Goal: Information Seeking & Learning: Learn about a topic

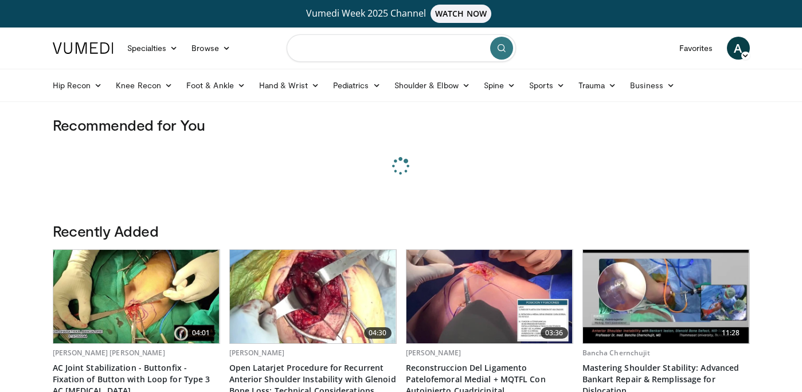
click at [347, 50] on input "Search topics, interventions" at bounding box center [401, 48] width 229 height 28
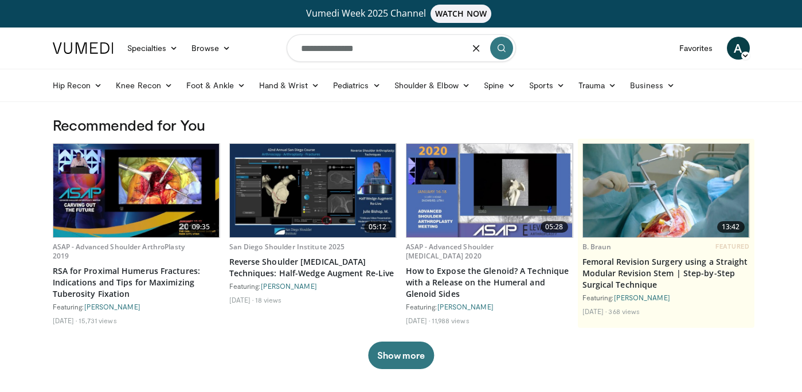
type input "**********"
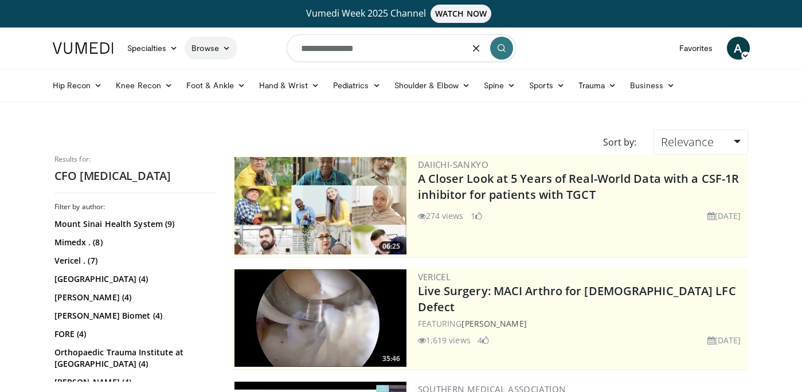
drag, startPoint x: 385, startPoint y: 53, endPoint x: 214, endPoint y: 42, distance: 171.8
click at [214, 42] on nav "Specialties Adult & Family Medicine Allergy, [MEDICAL_DATA], Immunology Anesthe…" at bounding box center [401, 48] width 711 height 41
type input "**********"
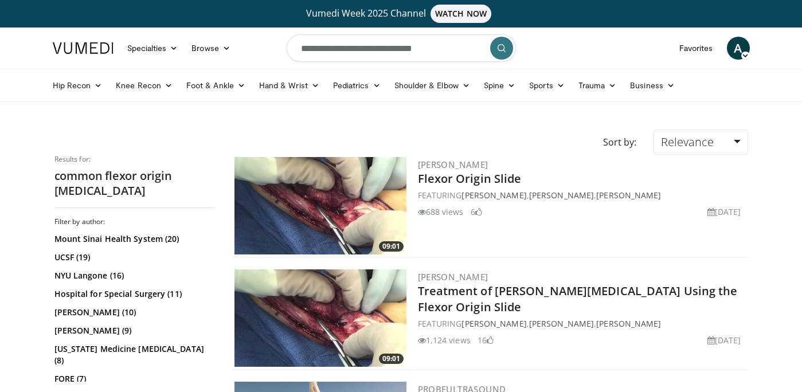
click at [419, 44] on input "**********" at bounding box center [401, 48] width 229 height 28
type input "*"
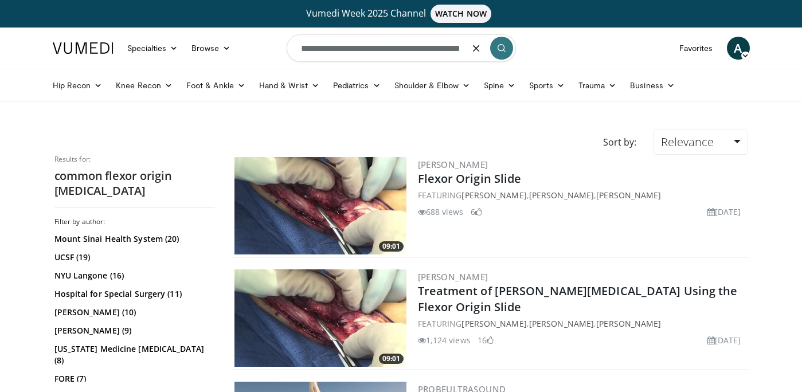
scroll to position [0, 28]
type input "**********"
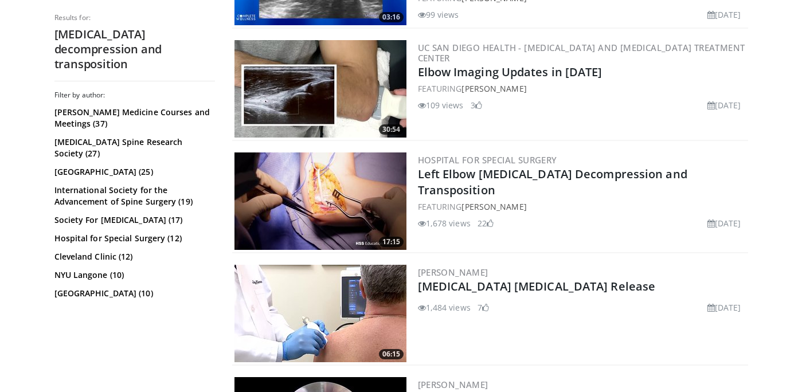
scroll to position [1354, 0]
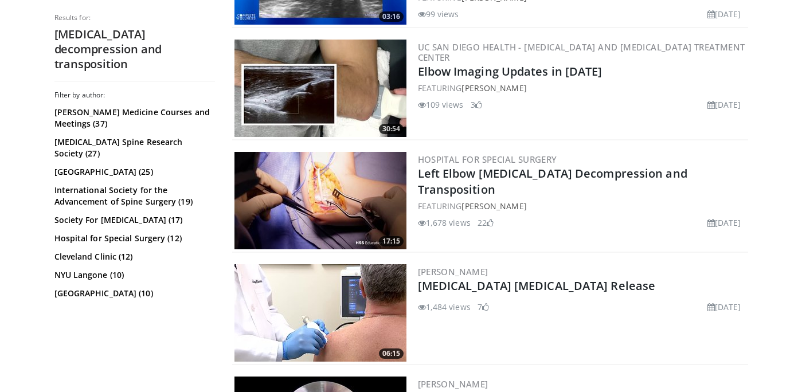
click at [324, 168] on img at bounding box center [321, 200] width 172 height 97
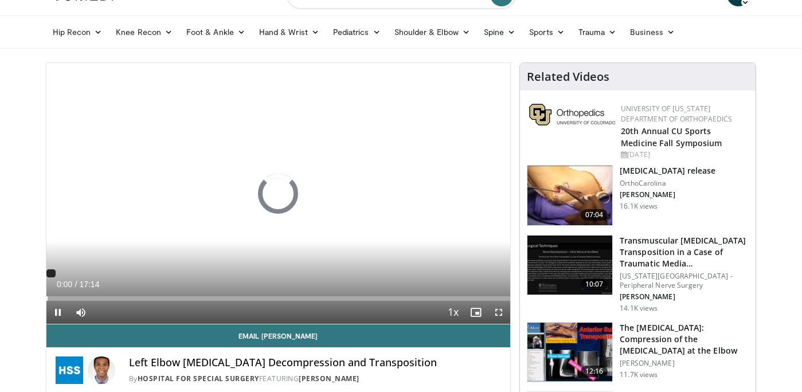
scroll to position [58, 0]
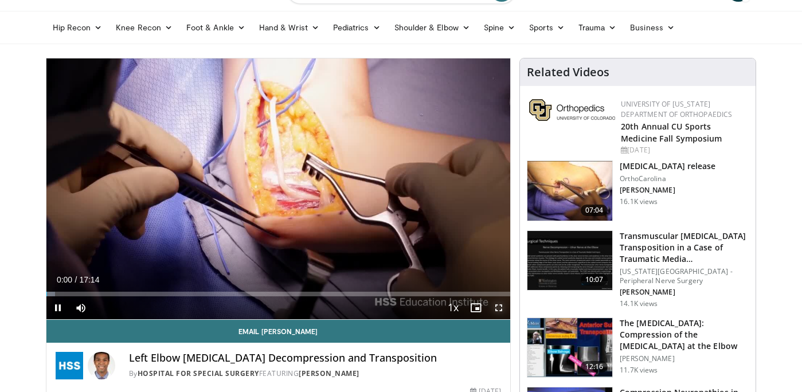
click at [496, 308] on span "Video Player" at bounding box center [498, 307] width 23 height 23
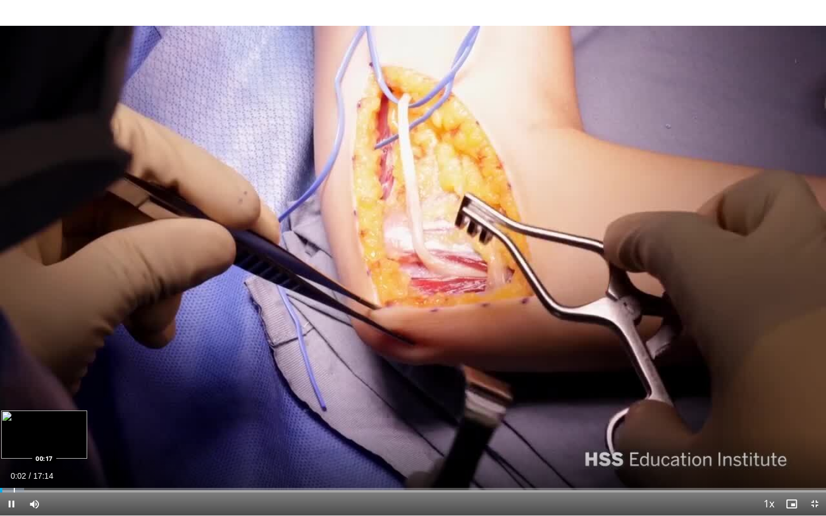
click at [14, 392] on div "Progress Bar" at bounding box center [14, 490] width 1 height 5
click at [33, 392] on div "Progress Bar" at bounding box center [33, 490] width 1 height 5
click at [52, 392] on div "Progress Bar" at bounding box center [52, 490] width 1 height 5
click at [31, 392] on div "Progress Bar" at bounding box center [31, 490] width 1 height 5
click at [60, 392] on div "Progress Bar" at bounding box center [60, 490] width 1 height 5
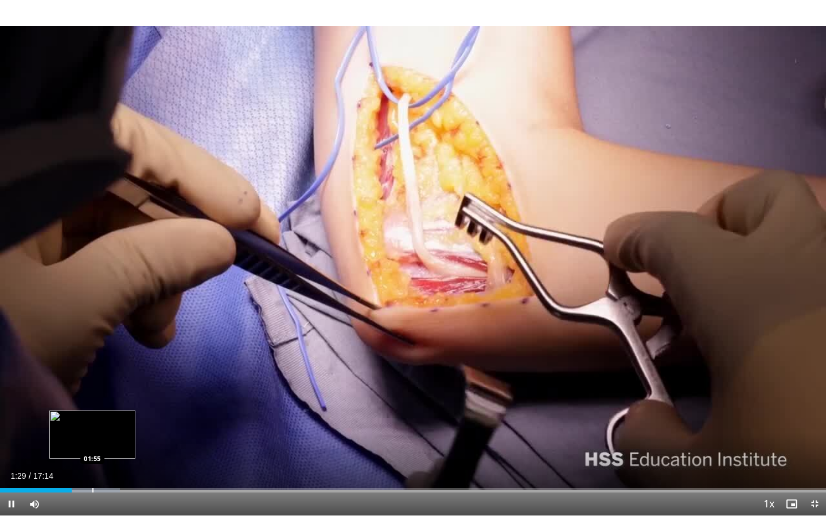
click at [92, 392] on div "Progress Bar" at bounding box center [92, 490] width 1 height 5
click at [123, 392] on div "Loaded : 15.49% 01:56 02:32" at bounding box center [413, 487] width 826 height 11
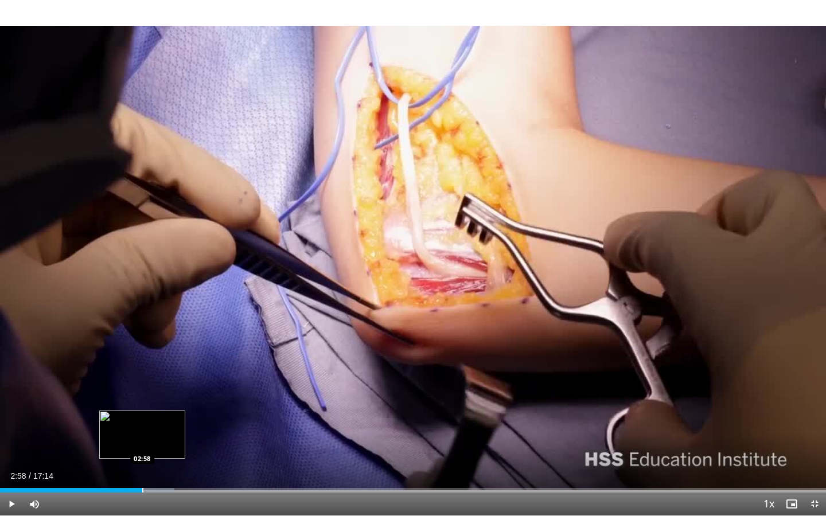
click at [142, 392] on div "Progress Bar" at bounding box center [142, 490] width 1 height 5
click at [162, 392] on div "Loaded : 23.97% 03:04 03:23" at bounding box center [413, 487] width 826 height 11
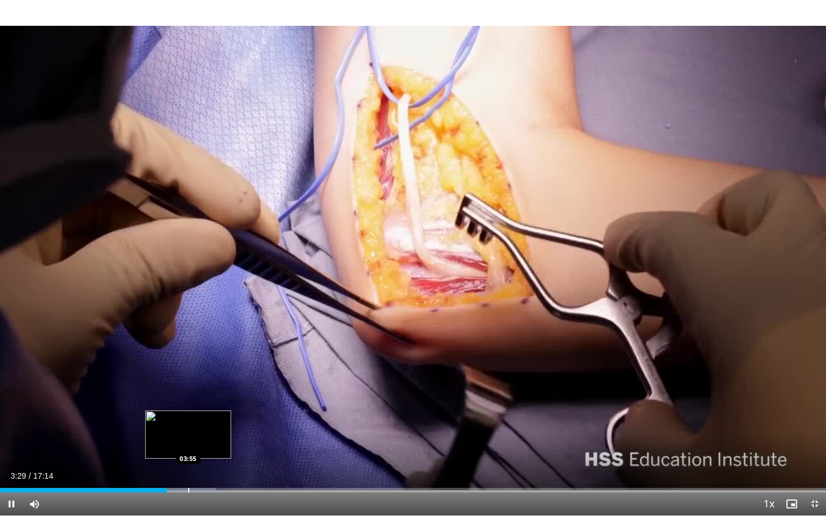
click at [187, 392] on div "Loaded : 26.14% 03:29 03:55" at bounding box center [413, 487] width 826 height 11
click at [209, 392] on div "Loaded : 26.85% 03:56 04:21" at bounding box center [413, 487] width 826 height 11
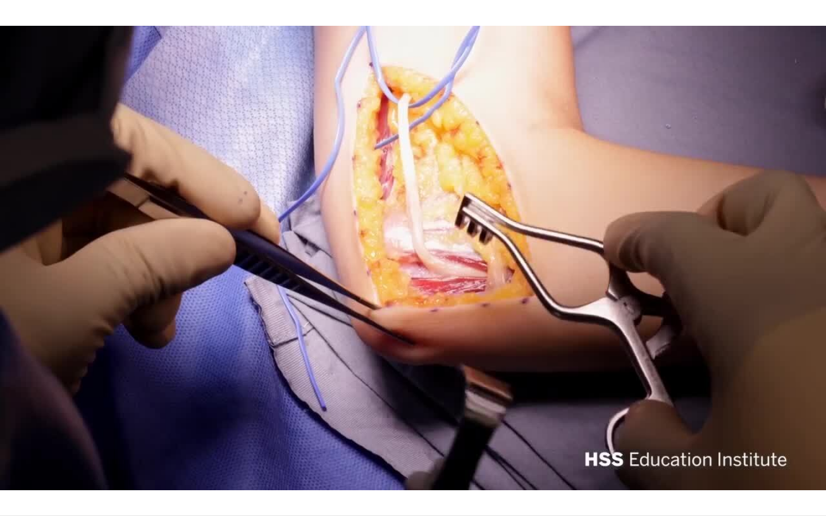
click at [259, 392] on div "10 seconds Tap to unmute" at bounding box center [413, 257] width 826 height 515
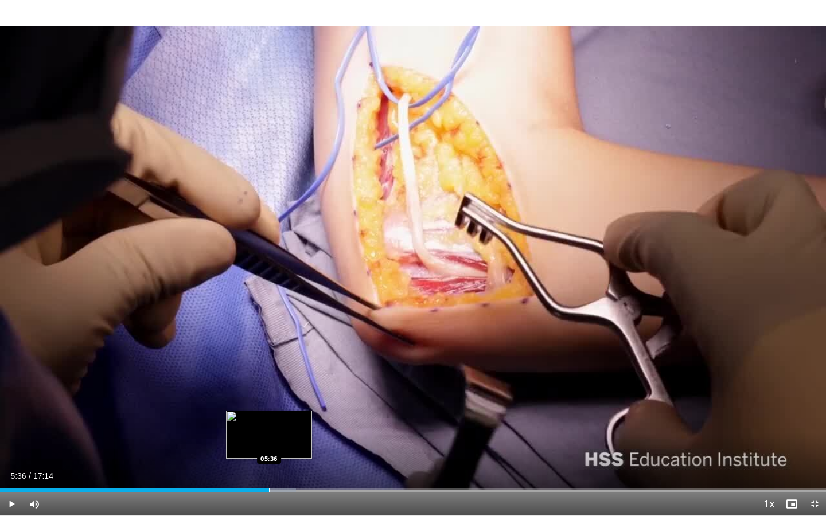
click at [269, 392] on div "Progress Bar" at bounding box center [269, 490] width 1 height 5
click at [297, 392] on div "Progress Bar" at bounding box center [297, 490] width 1 height 5
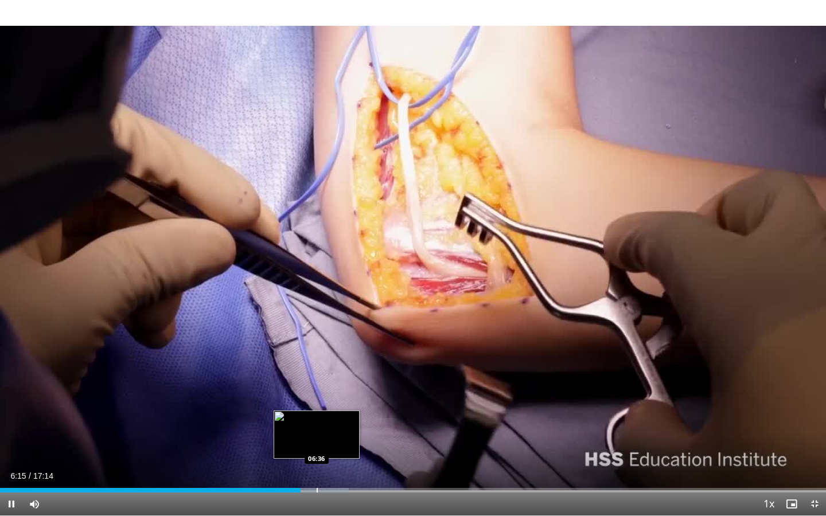
click at [317, 392] on div "Progress Bar" at bounding box center [317, 490] width 1 height 5
click at [330, 392] on div "Progress Bar" at bounding box center [330, 490] width 1 height 5
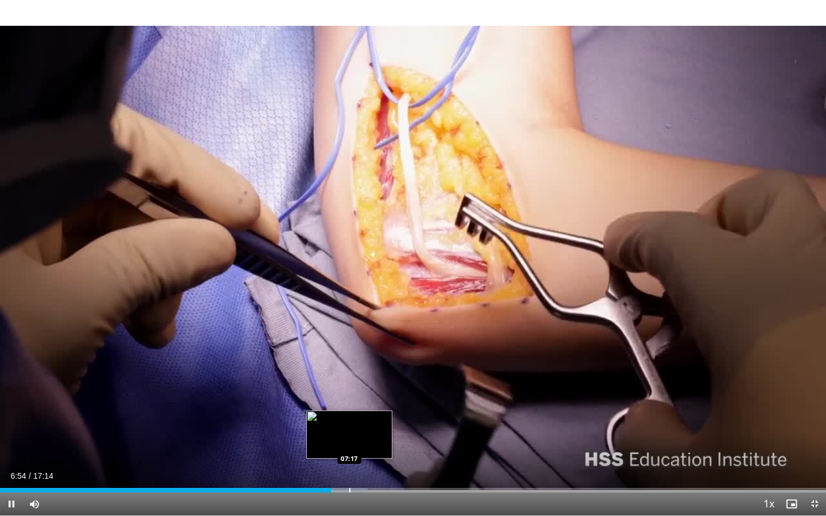
click at [349, 392] on div "Progress Bar" at bounding box center [349, 490] width 1 height 5
click at [363, 392] on div "Progress Bar" at bounding box center [363, 490] width 1 height 5
click at [381, 392] on div "Progress Bar" at bounding box center [381, 490] width 1 height 5
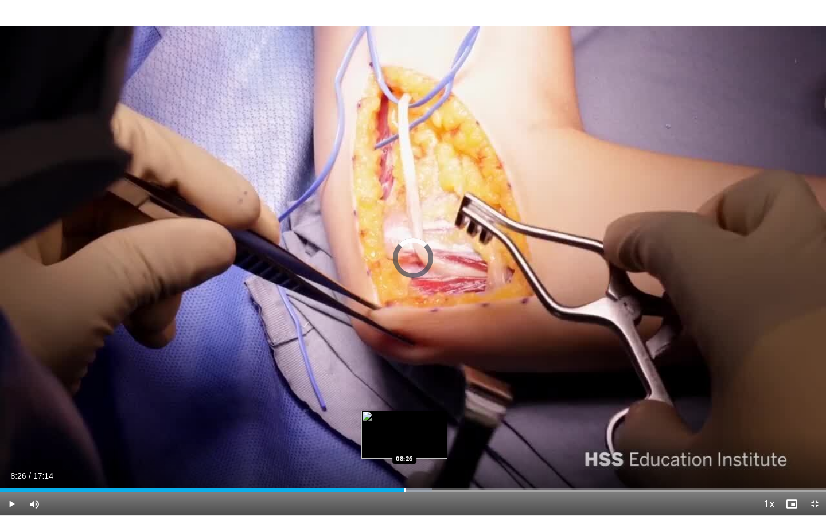
click at [404, 392] on div "Progress Bar" at bounding box center [404, 490] width 1 height 5
click at [431, 392] on div "Progress Bar" at bounding box center [431, 490] width 1 height 5
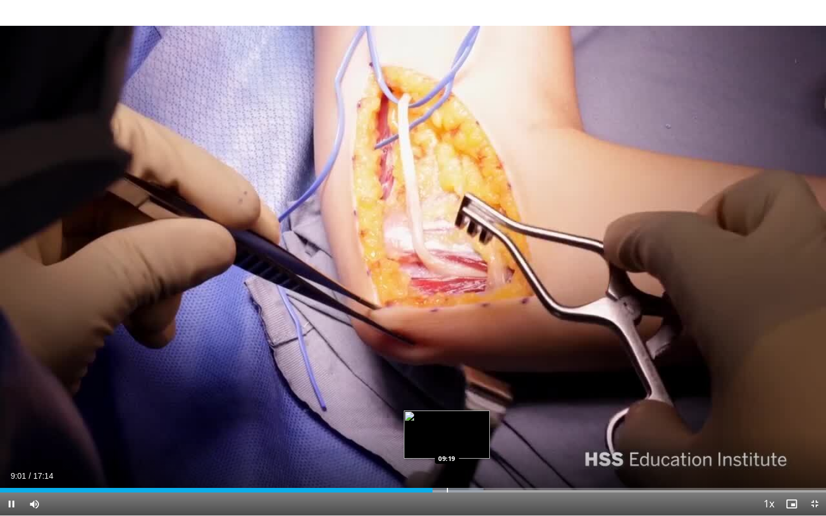
click at [447, 392] on div "Progress Bar" at bounding box center [447, 490] width 1 height 5
click at [467, 392] on div "Progress Bar" at bounding box center [467, 490] width 1 height 5
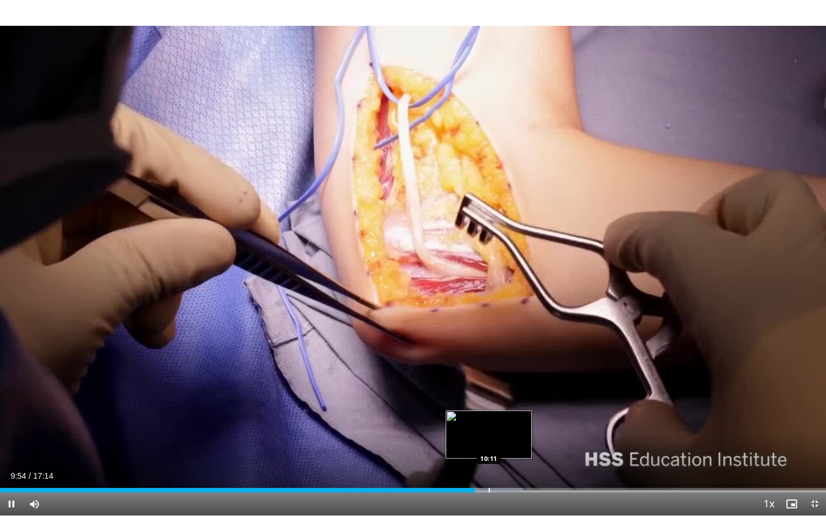
click at [489, 392] on div "Progress Bar" at bounding box center [489, 490] width 1 height 5
click at [514, 392] on div "Progress Bar" at bounding box center [514, 490] width 1 height 5
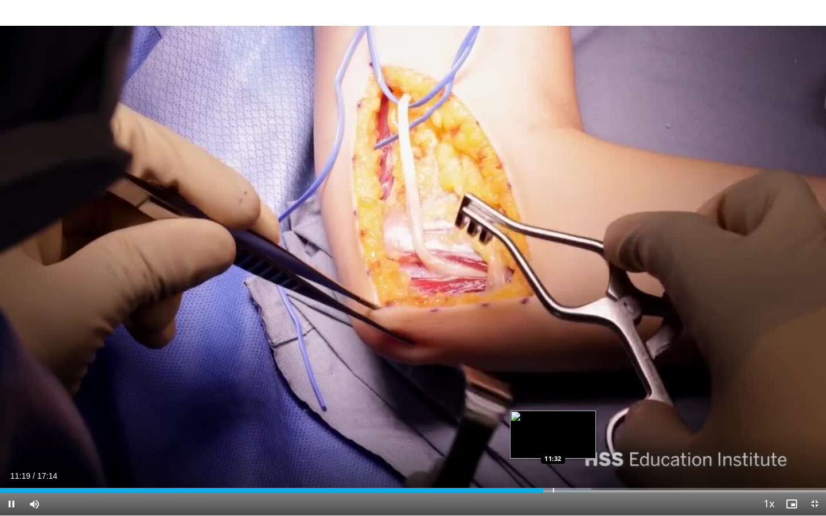
click at [553, 392] on div "Loaded : 71.63% 11:19 11:32" at bounding box center [413, 487] width 826 height 11
click at [584, 392] on div "Progress Bar" at bounding box center [584, 490] width 77 height 5
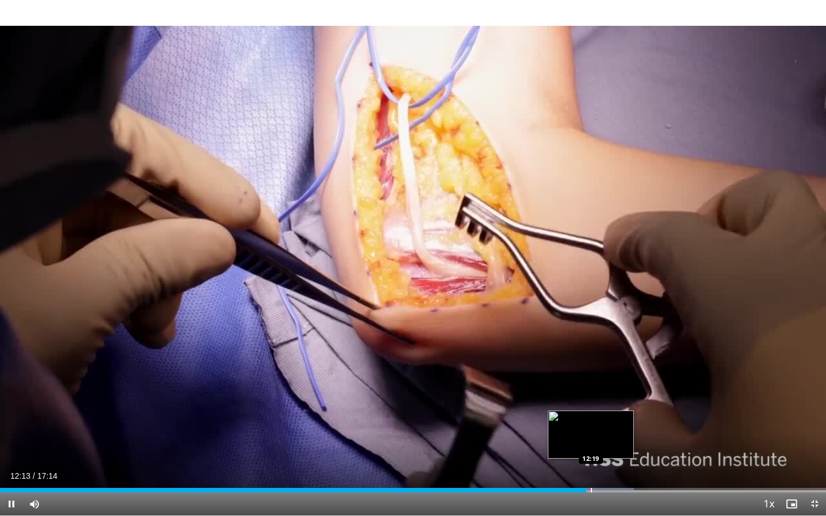
click at [591, 392] on div "Progress Bar" at bounding box center [591, 490] width 1 height 5
click at [596, 392] on div "Progress Bar" at bounding box center [596, 490] width 1 height 5
click at [604, 392] on div "Progress Bar" at bounding box center [604, 490] width 1 height 5
click at [618, 392] on div "Progress Bar" at bounding box center [618, 490] width 1 height 5
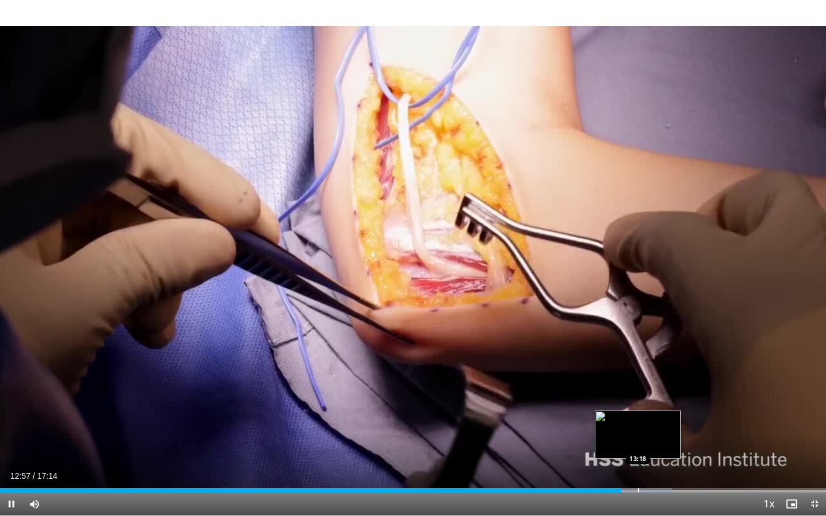
click at [637, 392] on div "10 seconds Tap to unmute" at bounding box center [413, 257] width 826 height 515
click at [651, 392] on div "Progress Bar" at bounding box center [651, 490] width 1 height 5
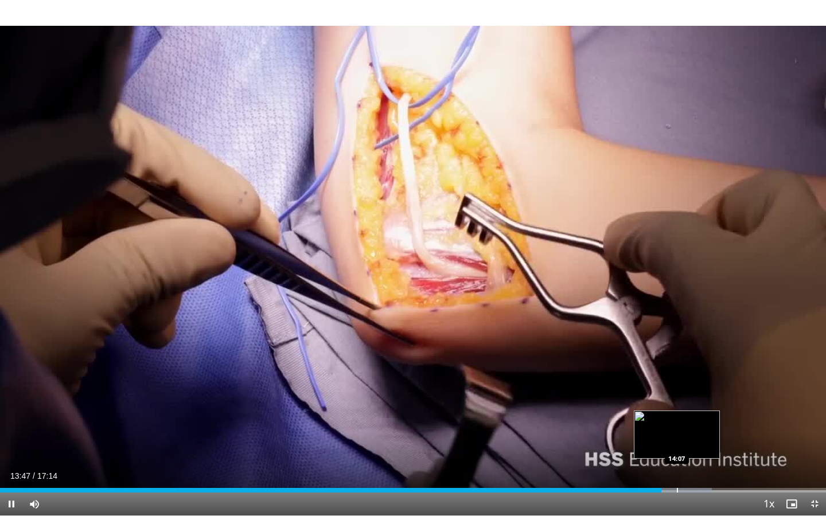
click at [677, 392] on div "Progress Bar" at bounding box center [677, 490] width 1 height 5
click at [702, 392] on div "Progress Bar" at bounding box center [702, 490] width 1 height 5
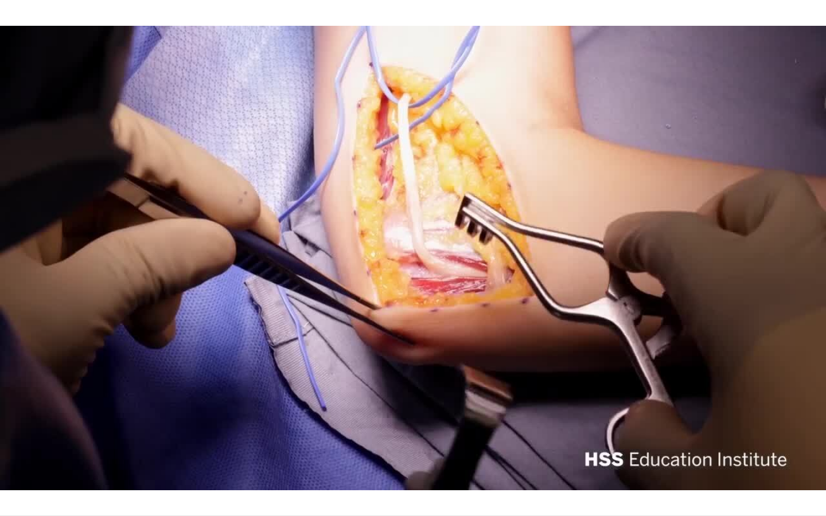
click at [729, 392] on div "10 seconds Tap to unmute" at bounding box center [413, 257] width 826 height 515
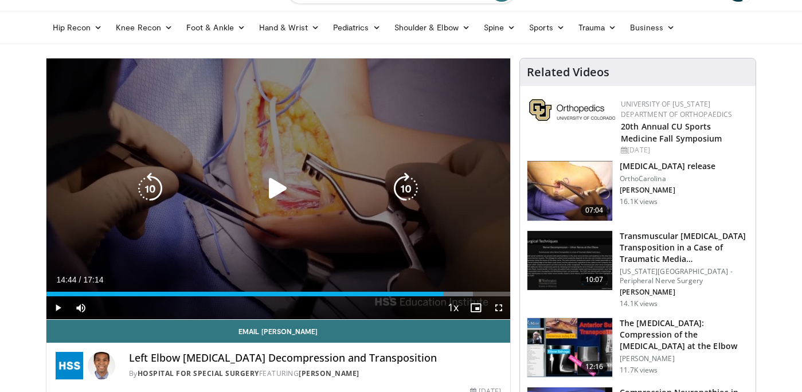
scroll to position [0, 0]
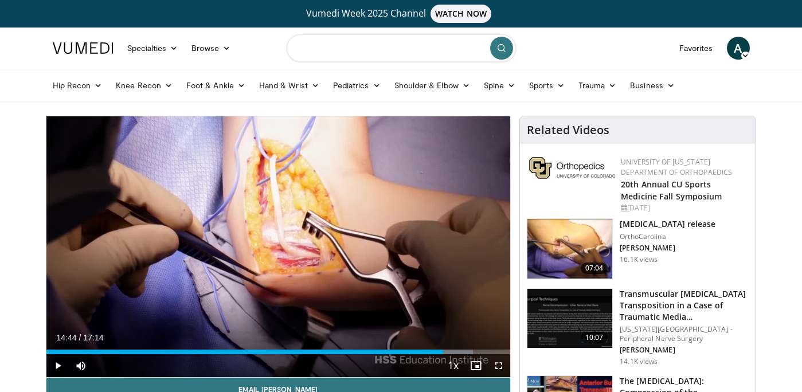
click at [405, 53] on input "Search topics, interventions" at bounding box center [401, 48] width 229 height 28
type input "**********"
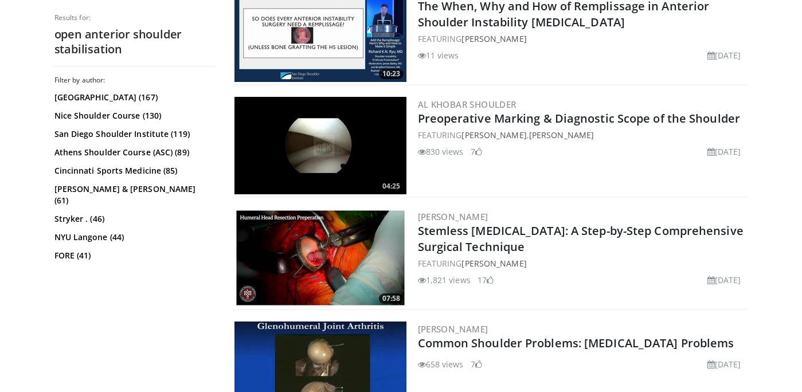
scroll to position [2534, 0]
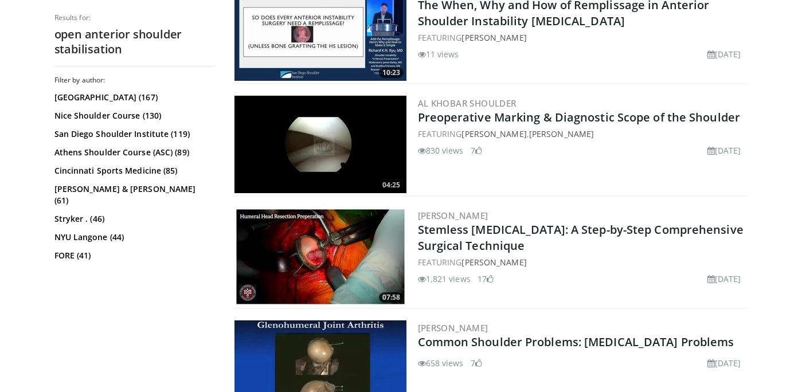
click at [376, 143] on img at bounding box center [321, 144] width 172 height 97
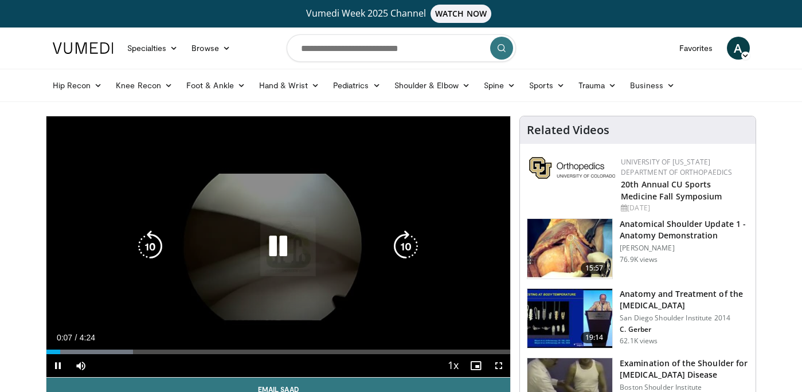
click at [278, 248] on icon "Video Player" at bounding box center [278, 246] width 32 height 32
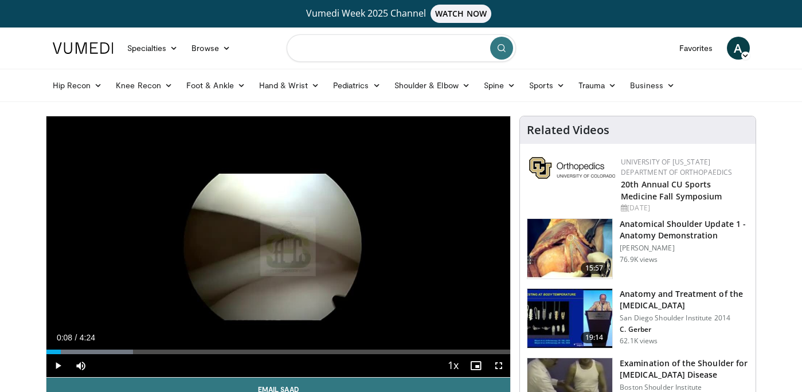
click at [369, 48] on input "Search topics, interventions" at bounding box center [401, 48] width 229 height 28
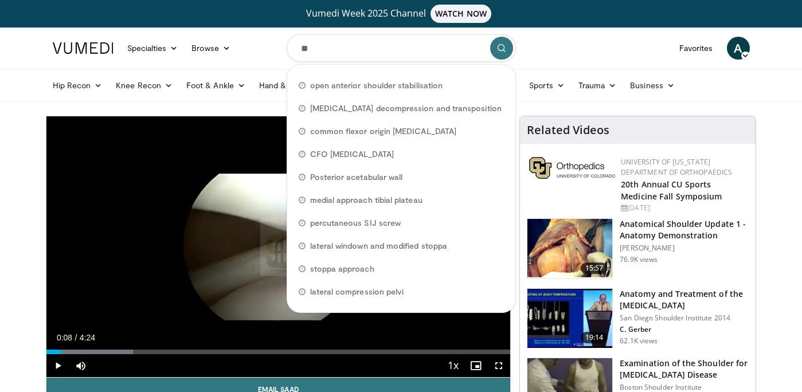
type input "*"
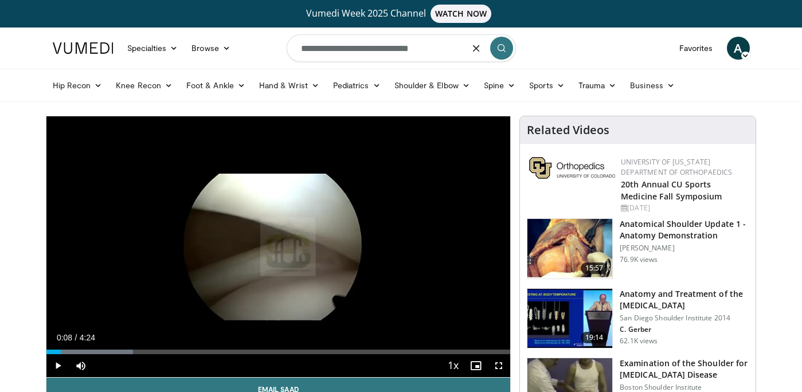
type input "**********"
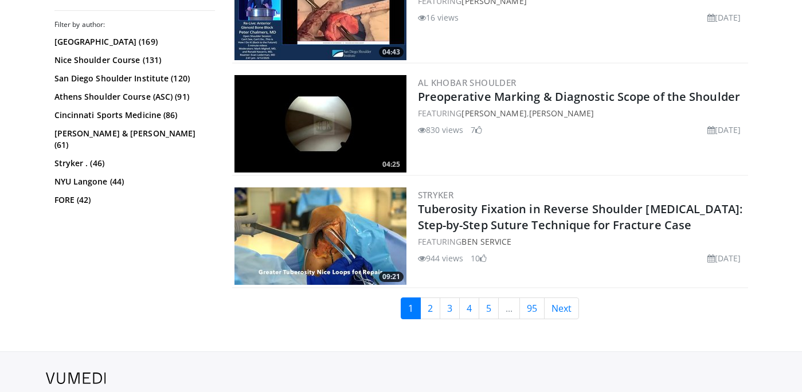
scroll to position [2893, 0]
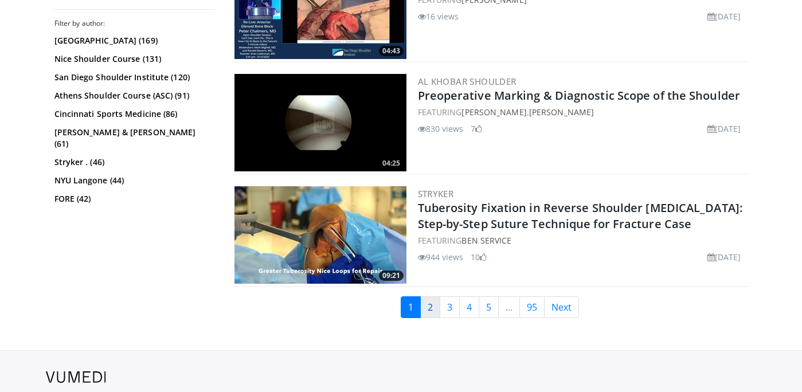
click at [430, 308] on link "2" at bounding box center [430, 307] width 20 height 22
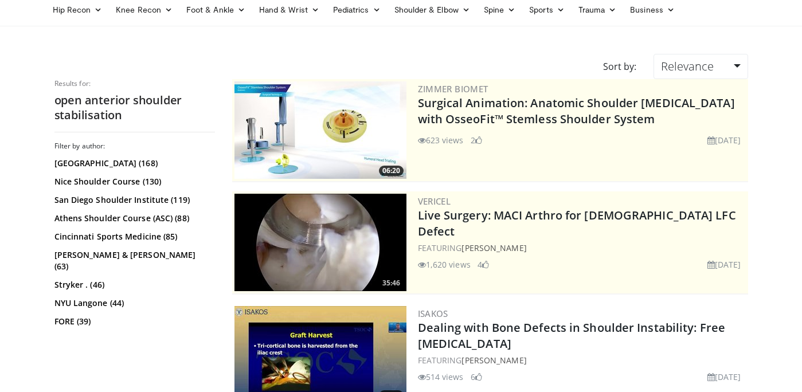
scroll to position [75, 0]
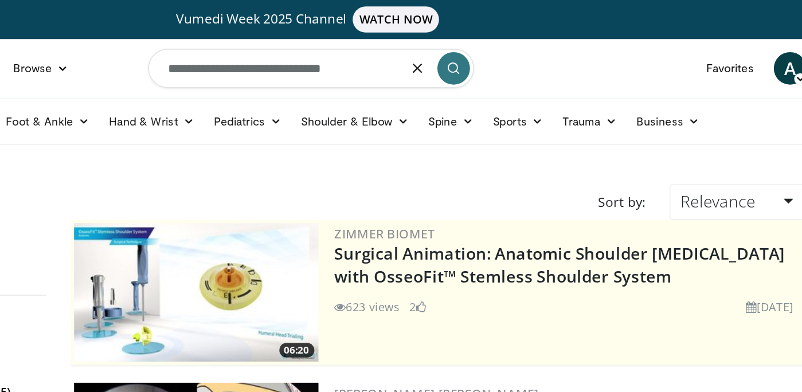
drag, startPoint x: 439, startPoint y: 52, endPoint x: 239, endPoint y: 40, distance: 200.4
click at [239, 40] on nav "Specialties Adult & Family Medicine Allergy, Asthma, Immunology Anesthesiology …" at bounding box center [401, 48] width 711 height 41
type input "**********"
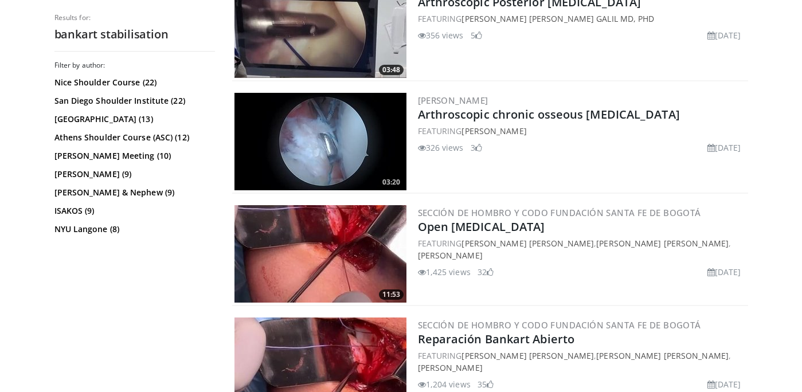
scroll to position [1121, 0]
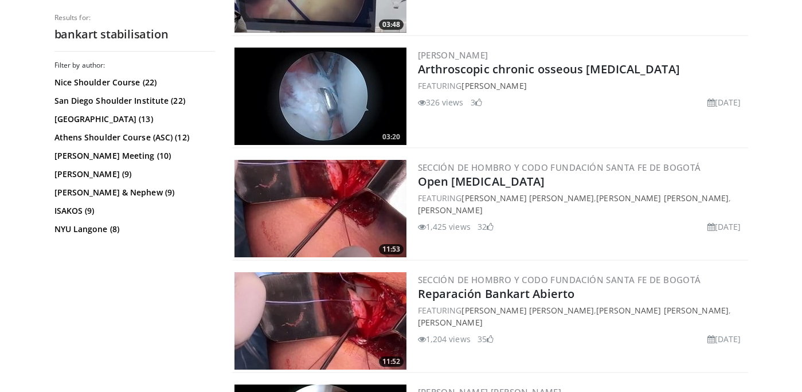
click at [344, 202] on img at bounding box center [321, 208] width 172 height 97
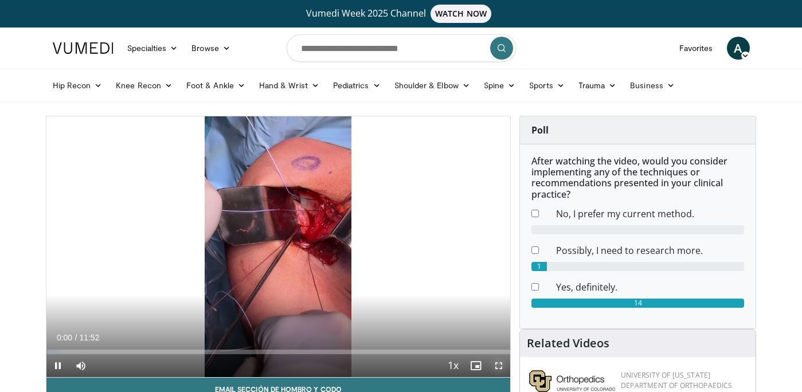
click at [497, 362] on span "Video Player" at bounding box center [498, 365] width 23 height 23
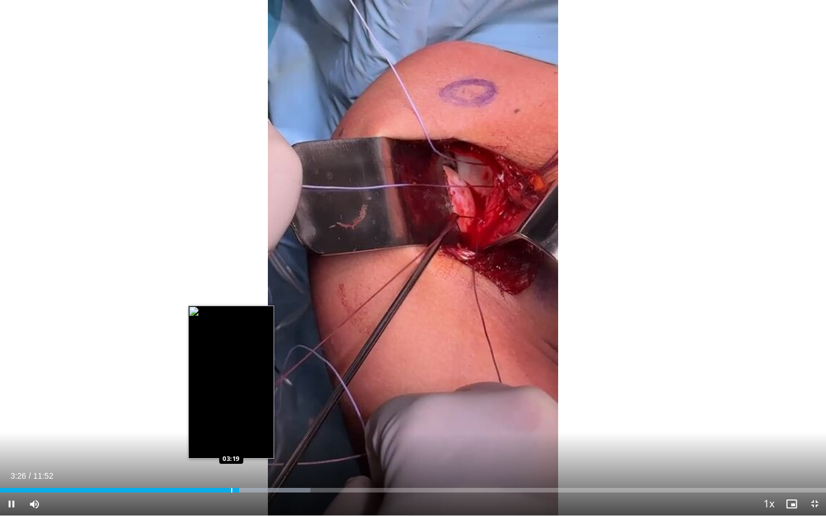
click at [231, 392] on div "Progress Bar" at bounding box center [231, 490] width 1 height 5
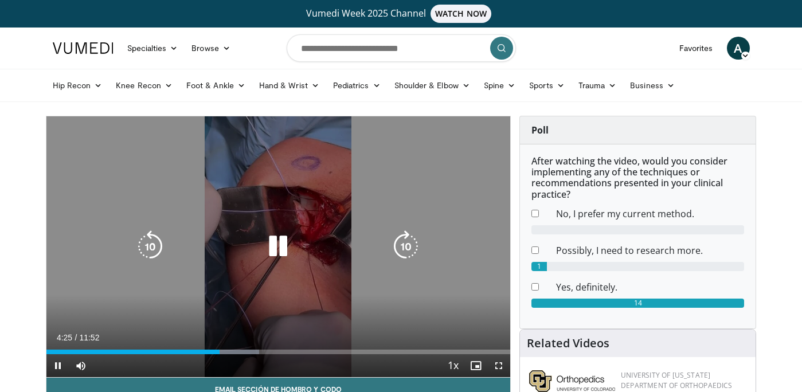
click at [280, 244] on icon "Video Player" at bounding box center [278, 246] width 32 height 32
click at [276, 244] on icon "Video Player" at bounding box center [278, 246] width 32 height 32
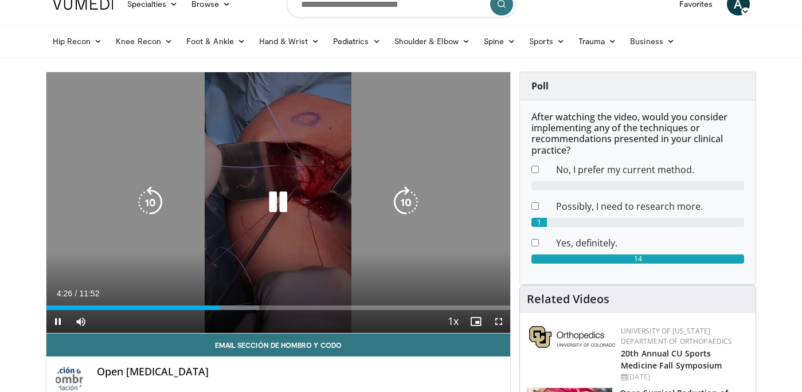
scroll to position [51, 0]
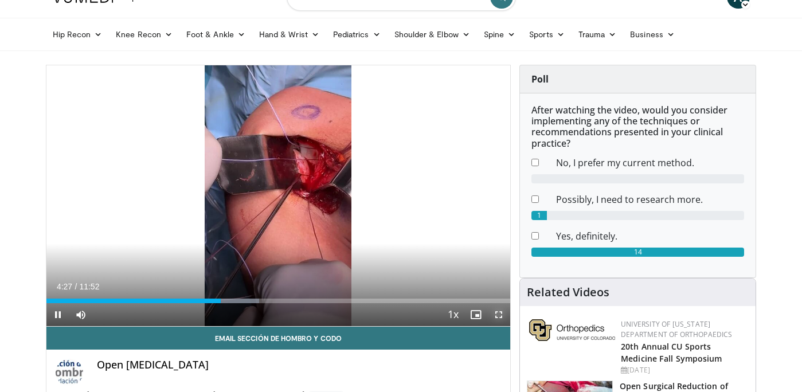
click at [502, 313] on span "Video Player" at bounding box center [498, 314] width 23 height 23
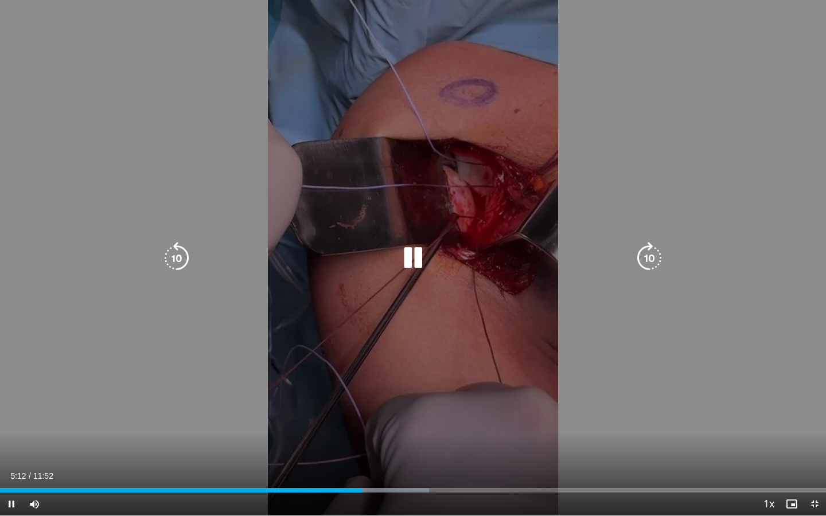
click at [183, 256] on icon "Video Player" at bounding box center [177, 258] width 32 height 32
click at [646, 259] on icon "Video Player" at bounding box center [649, 258] width 32 height 32
click at [648, 258] on icon "Video Player" at bounding box center [649, 258] width 32 height 32
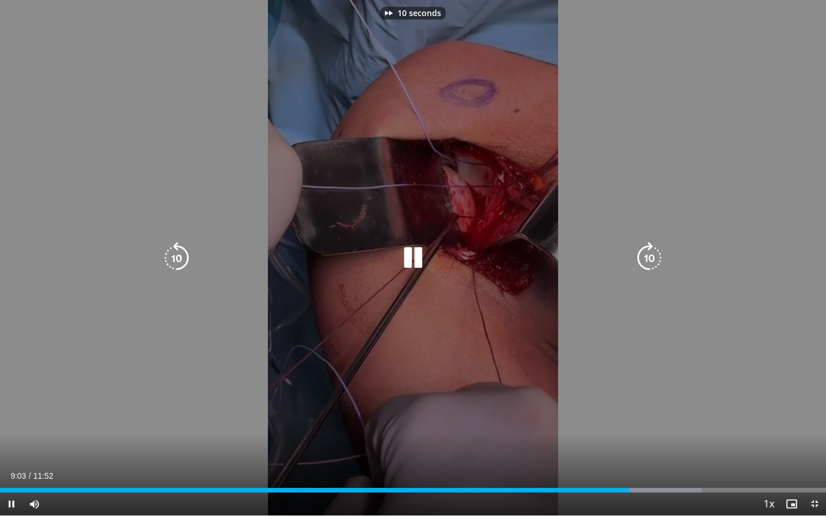
click at [651, 258] on icon "Video Player" at bounding box center [649, 258] width 32 height 32
click at [650, 259] on icon "Video Player" at bounding box center [649, 258] width 32 height 32
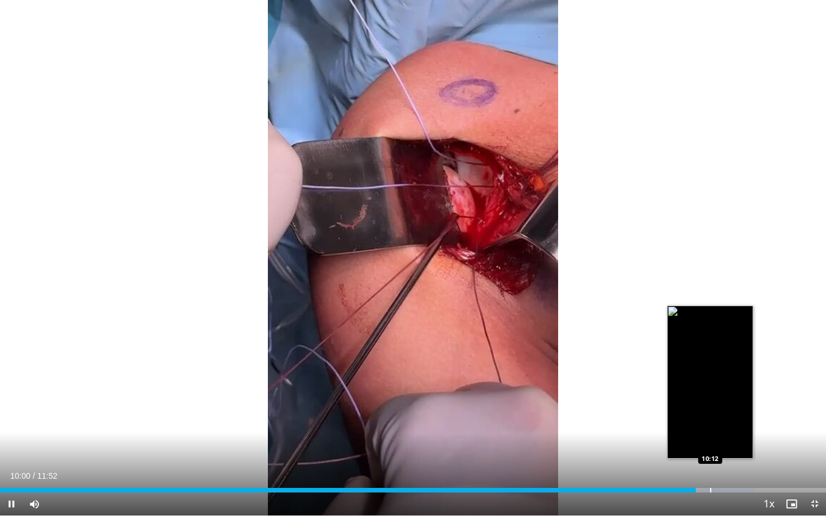
click at [710, 392] on div "Progress Bar" at bounding box center [710, 490] width 1 height 5
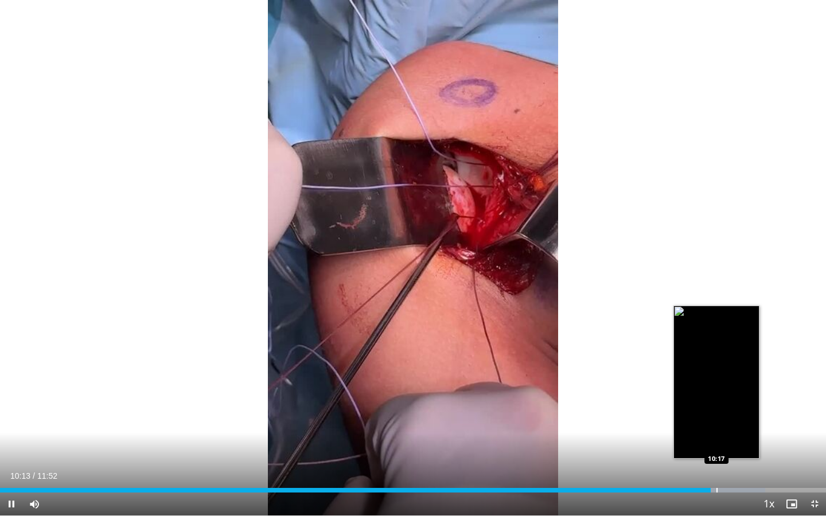
click at [717, 392] on div "Progress Bar" at bounding box center [716, 490] width 1 height 5
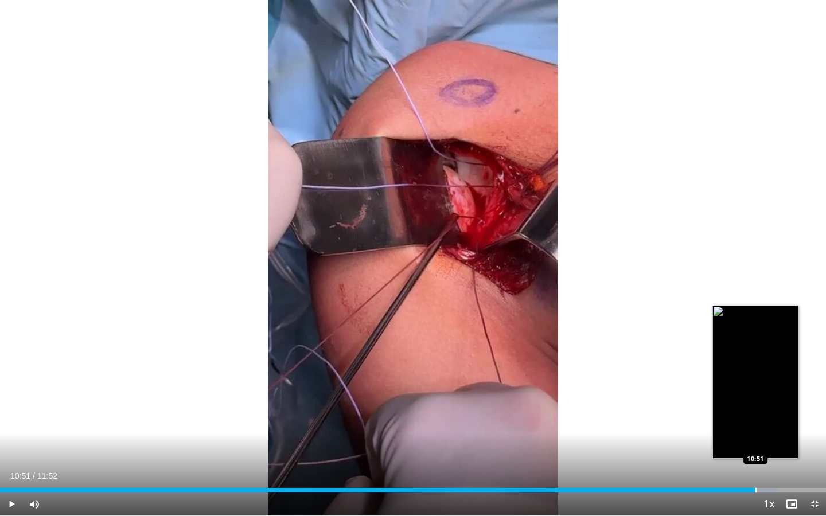
click at [755, 392] on div "Progress Bar" at bounding box center [755, 490] width 1 height 5
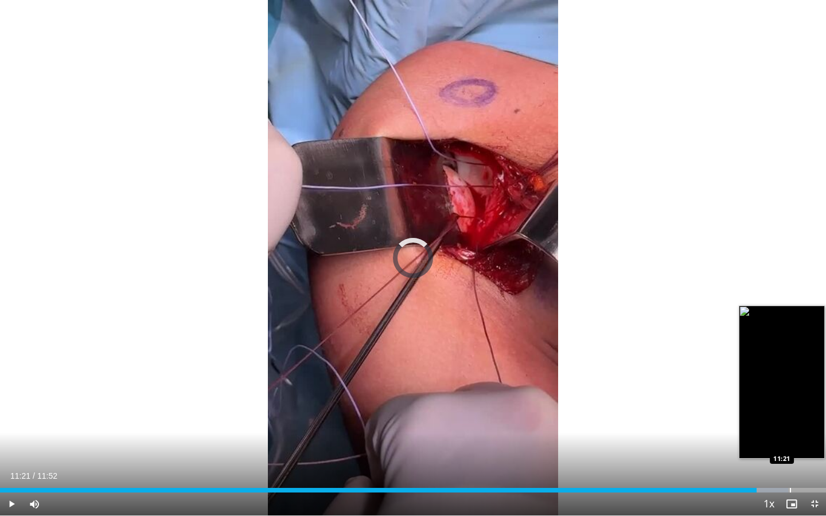
click at [790, 392] on div "Progress Bar" at bounding box center [790, 490] width 1 height 5
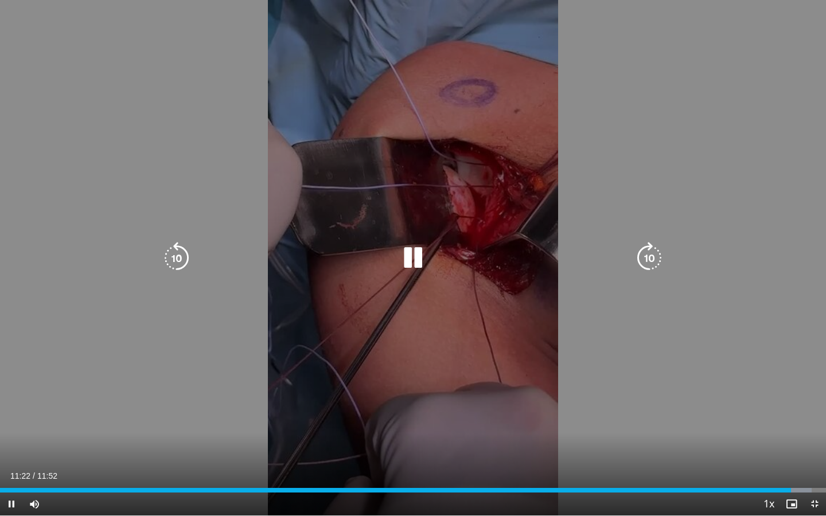
click at [414, 256] on icon "Video Player" at bounding box center [413, 258] width 32 height 32
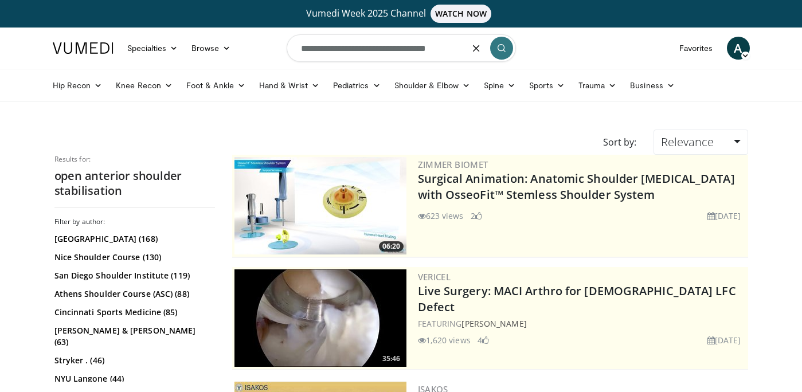
click at [385, 52] on input "**********" at bounding box center [401, 48] width 229 height 28
click at [477, 50] on icon "button" at bounding box center [476, 48] width 9 height 9
type input "**********"
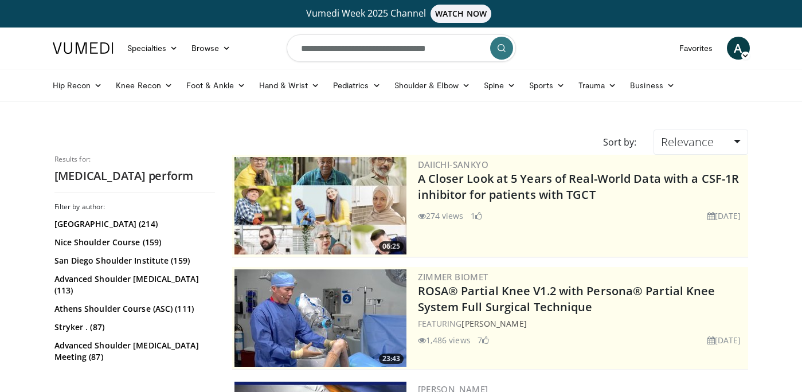
click at [497, 52] on icon "submit" at bounding box center [501, 48] width 9 height 9
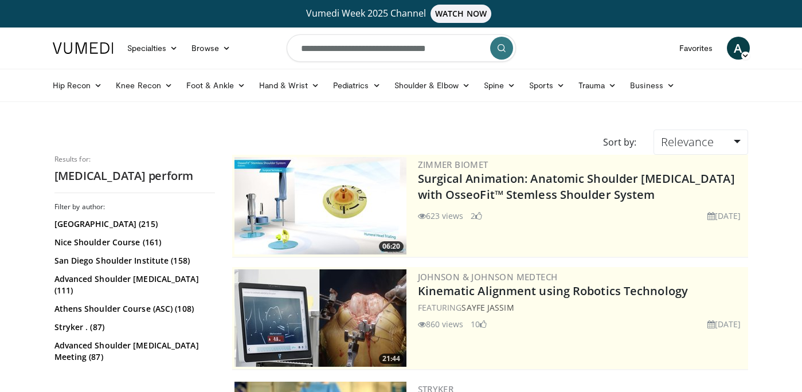
click at [400, 48] on input "**********" at bounding box center [401, 48] width 229 height 28
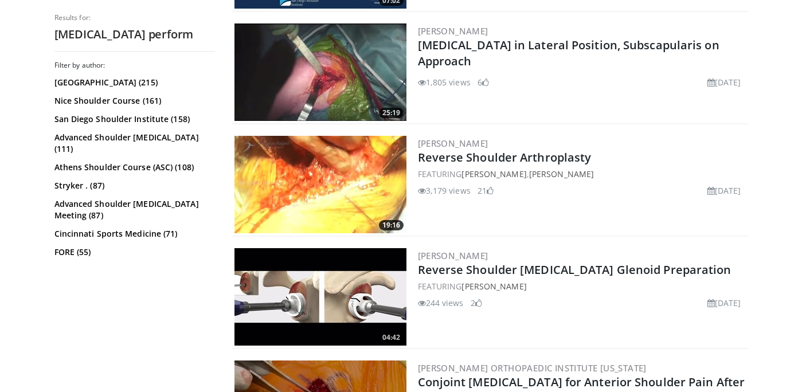
scroll to position [1381, 0]
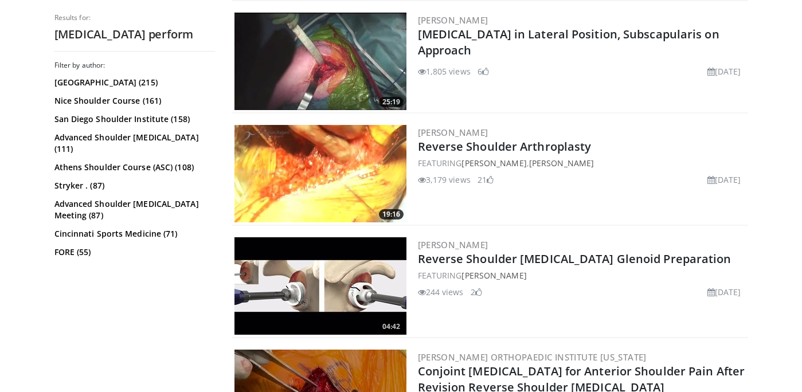
click at [314, 158] on img at bounding box center [321, 173] width 172 height 97
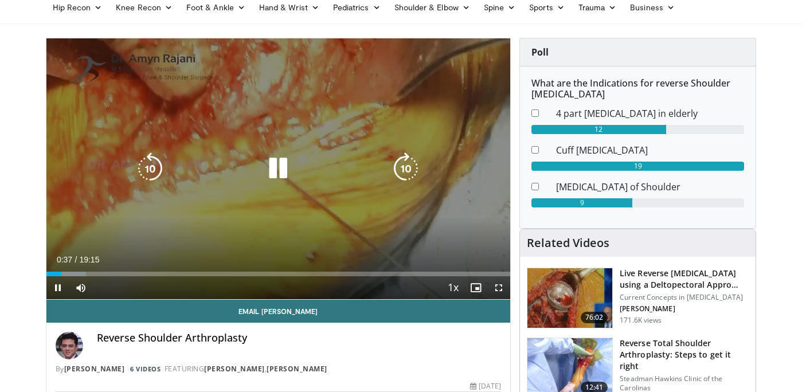
scroll to position [92, 0]
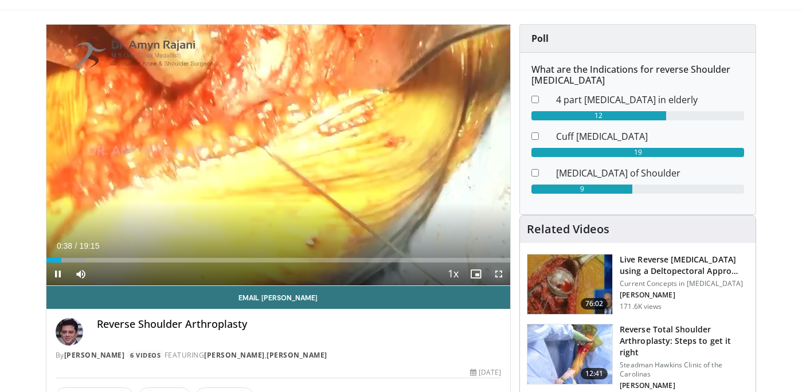
click at [499, 276] on span "Video Player" at bounding box center [498, 274] width 23 height 23
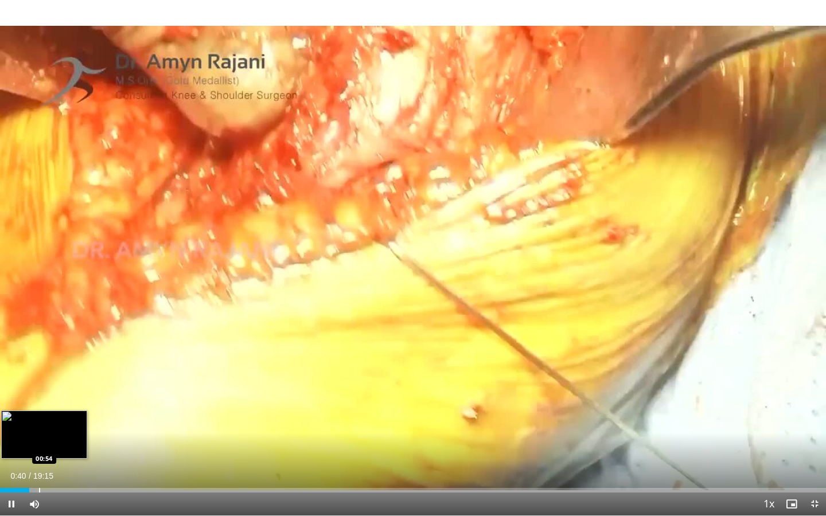
click at [40, 392] on div "Progress Bar" at bounding box center [39, 490] width 1 height 5
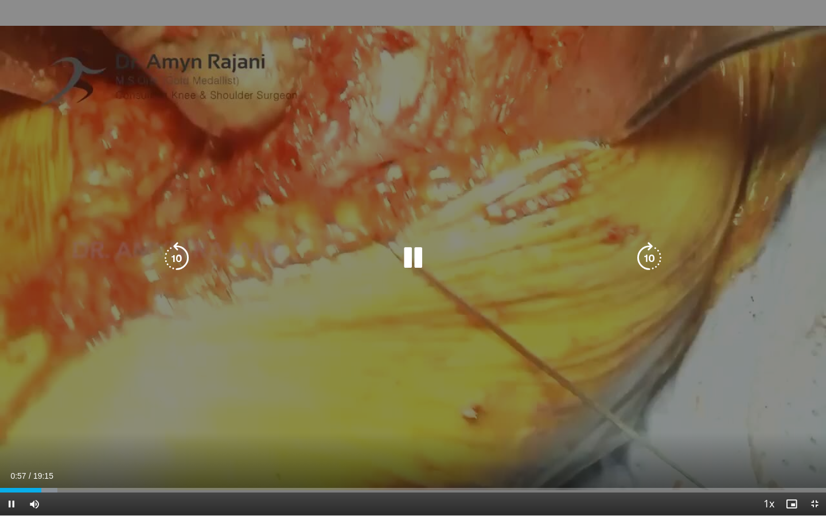
click at [56, 392] on video-js "**********" at bounding box center [413, 258] width 826 height 516
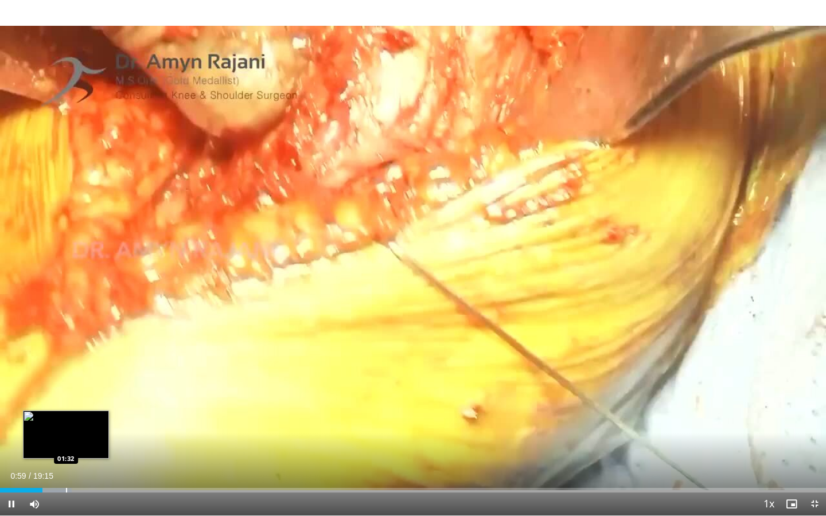
click at [66, 392] on div "Progress Bar" at bounding box center [66, 490] width 1 height 5
click at [88, 392] on div "Progress Bar" at bounding box center [88, 490] width 1 height 5
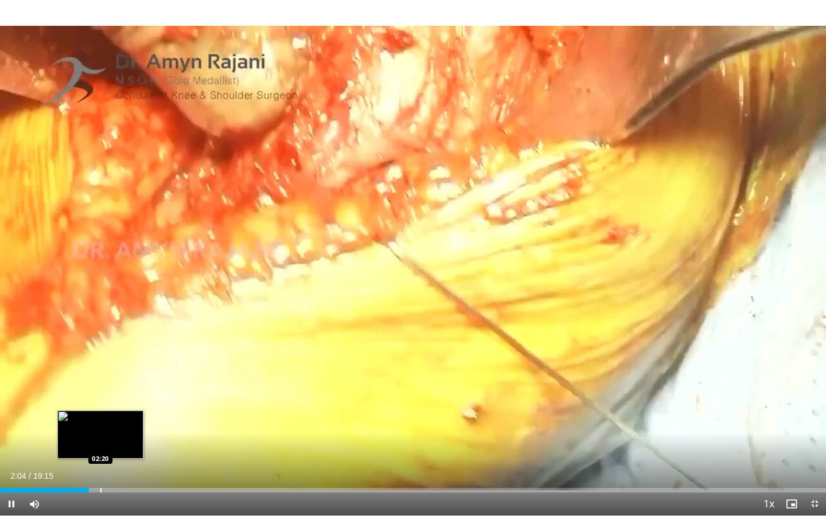
click at [100, 392] on div "Loaded : 12.12% 02:04 02:20" at bounding box center [413, 487] width 826 height 11
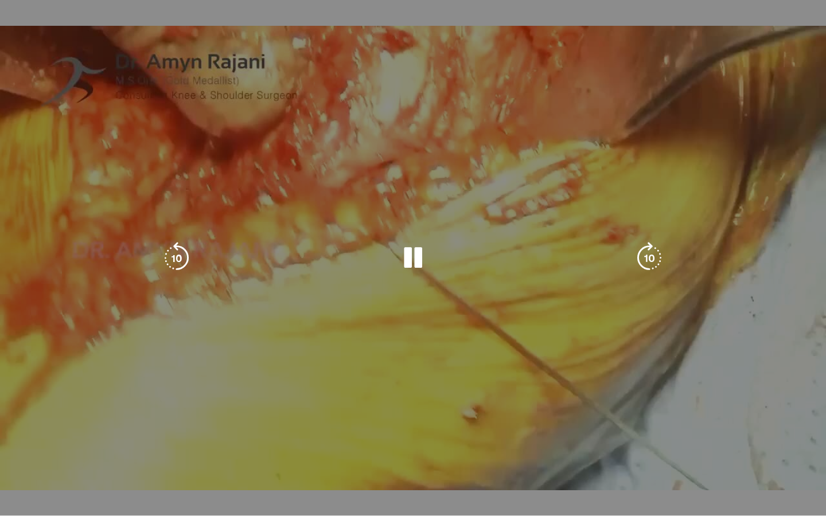
click at [122, 392] on video-js "**********" at bounding box center [413, 258] width 826 height 516
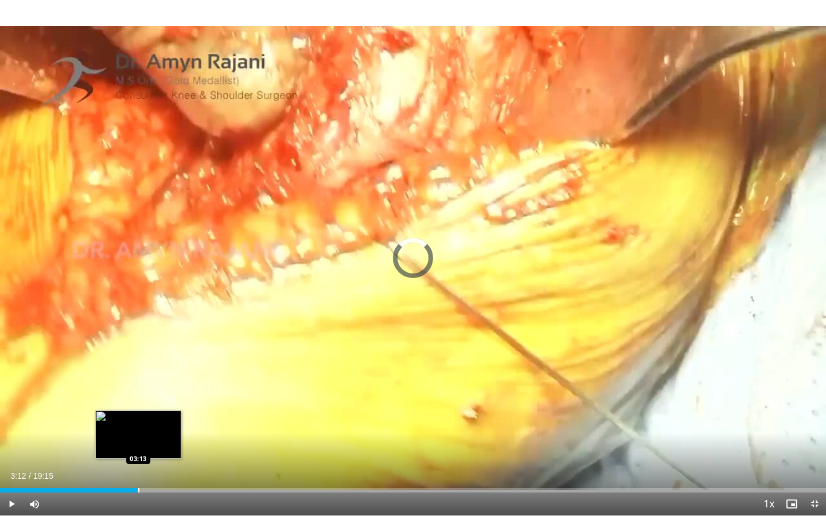
click at [138, 392] on div "Loaded : 14.71% 03:12 03:13" at bounding box center [413, 490] width 826 height 5
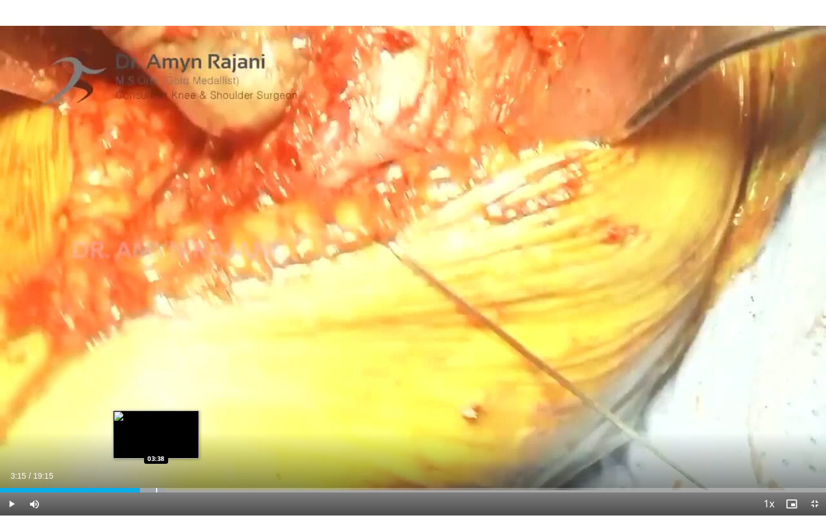
click at [156, 392] on div "Progress Bar" at bounding box center [156, 490] width 1 height 5
click at [173, 392] on div "Progress Bar" at bounding box center [173, 490] width 1 height 5
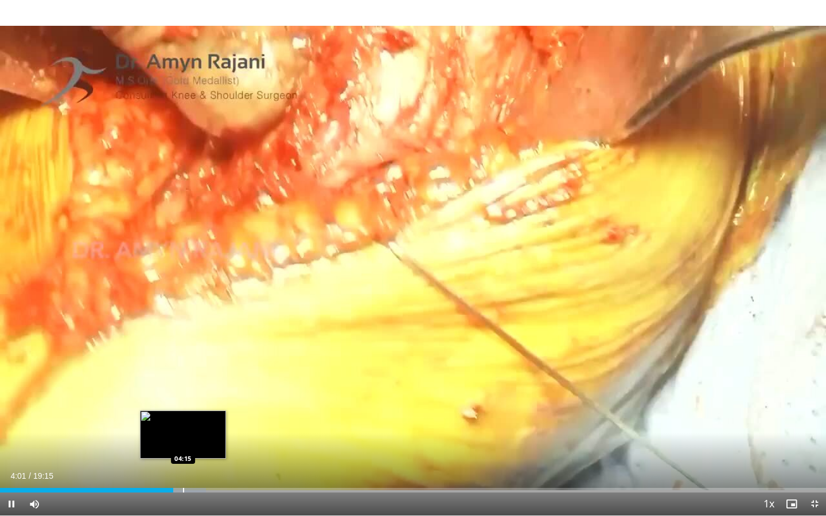
click at [184, 392] on div "Progress Bar" at bounding box center [183, 490] width 1 height 5
click at [197, 392] on div "Loaded : 26.83% 04:21 04:38" at bounding box center [413, 487] width 826 height 11
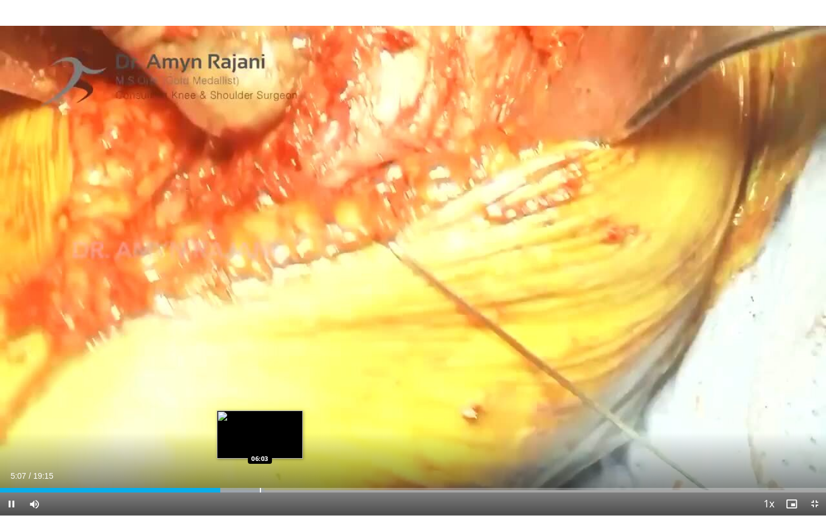
click at [260, 392] on div "Progress Bar" at bounding box center [260, 490] width 1 height 5
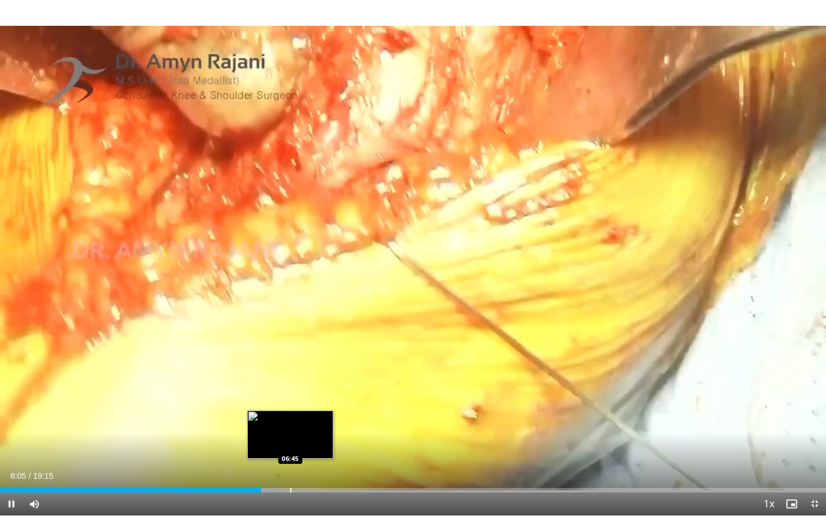
click at [290, 392] on div "Progress Bar" at bounding box center [290, 490] width 1 height 5
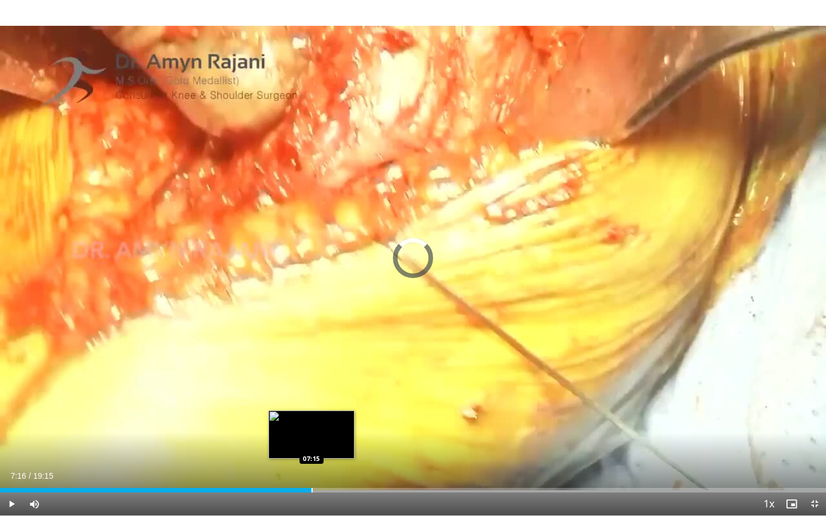
click at [311, 392] on div "Progress Bar" at bounding box center [311, 490] width 1 height 5
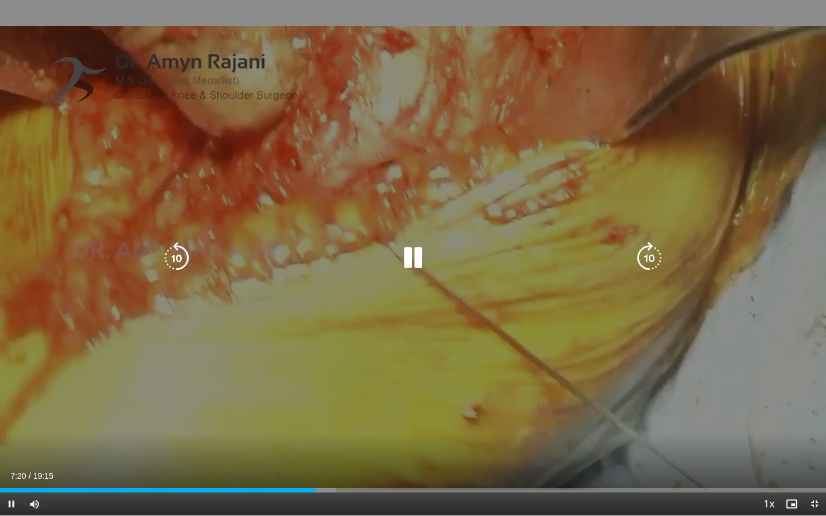
click at [413, 257] on icon "Video Player" at bounding box center [413, 258] width 32 height 32
